Goal: Task Accomplishment & Management: Use online tool/utility

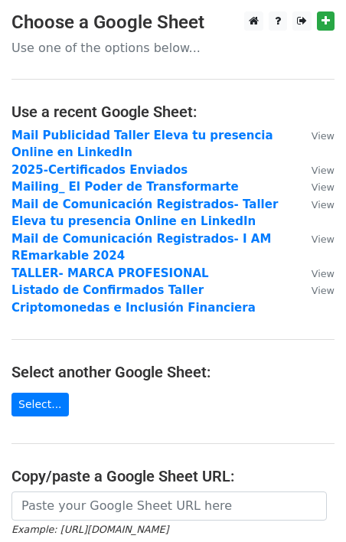
click at [244, 398] on main "Choose a Google Sheet Use one of the options below... Use a recent Google Sheet…" at bounding box center [173, 335] width 346 height 648
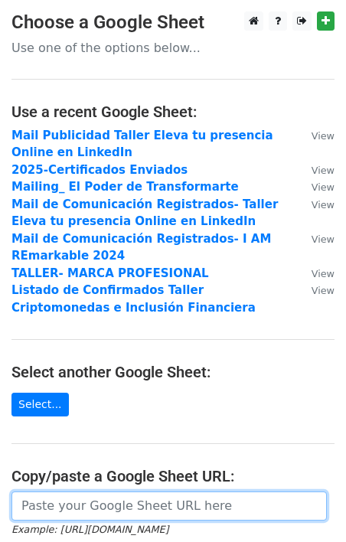
click at [143, 502] on input "url" at bounding box center [169, 506] width 316 height 29
paste input "[URL][DOMAIN_NAME]"
type input "[URL][DOMAIN_NAME]"
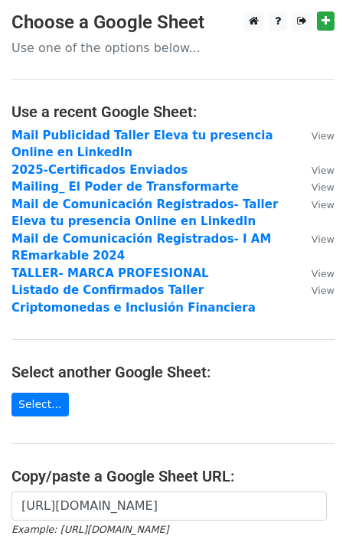
scroll to position [0, 0]
click at [242, 397] on main "Choose a Google Sheet Use one of the options below... Use a recent Google Sheet…" at bounding box center [173, 335] width 346 height 648
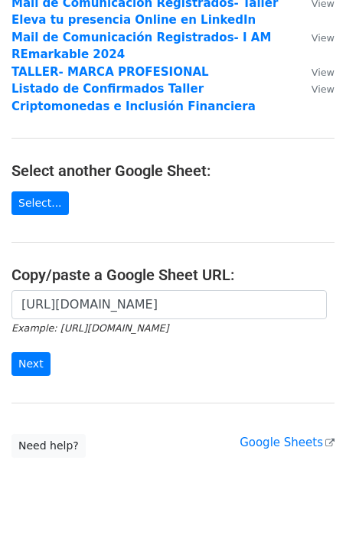
scroll to position [204, 0]
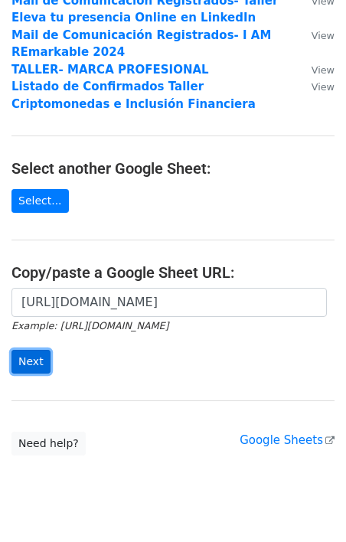
click at [43, 355] on input "Next" at bounding box center [30, 362] width 39 height 24
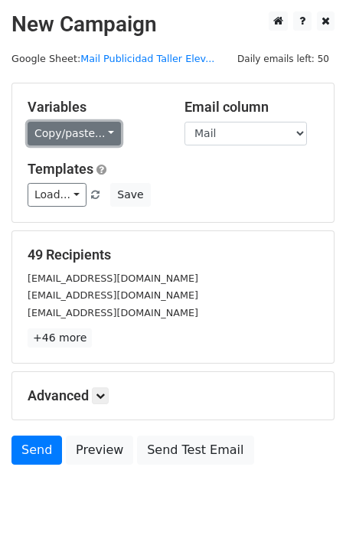
click at [103, 131] on link "Copy/paste..." at bounding box center [74, 134] width 93 height 24
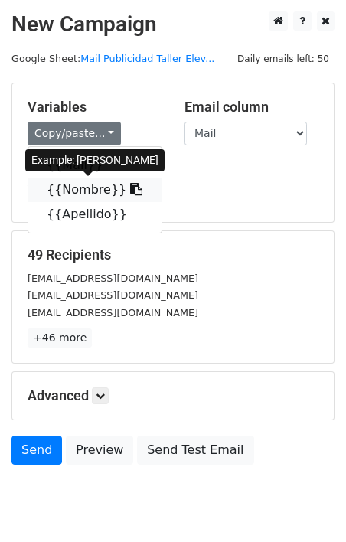
click at [77, 182] on link "{{Nombre}}" at bounding box center [94, 190] width 133 height 25
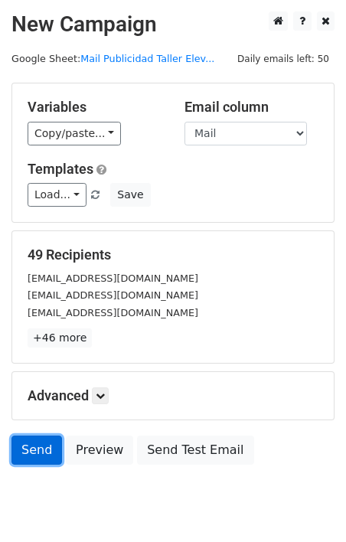
click at [38, 447] on link "Send" at bounding box center [36, 450] width 51 height 29
